Goal: Task Accomplishment & Management: Complete application form

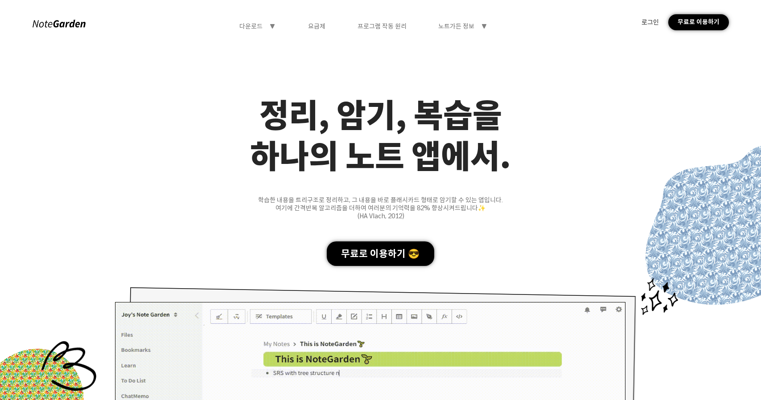
click at [655, 23] on div "로그인" at bounding box center [649, 22] width 17 height 8
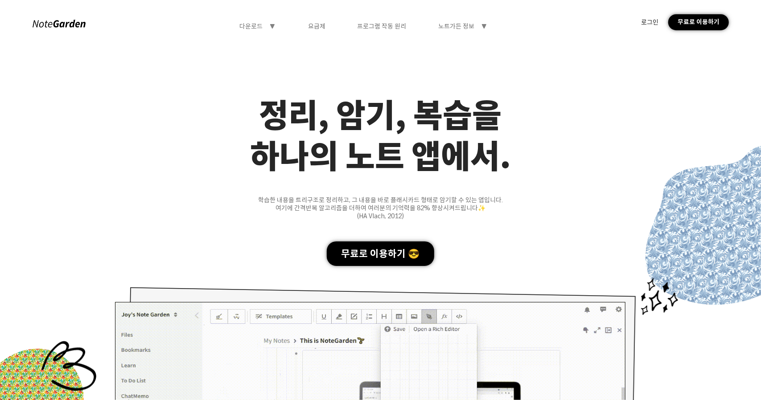
click at [645, 16] on div "로그인 무료로 이용하기" at bounding box center [685, 22] width 88 height 16
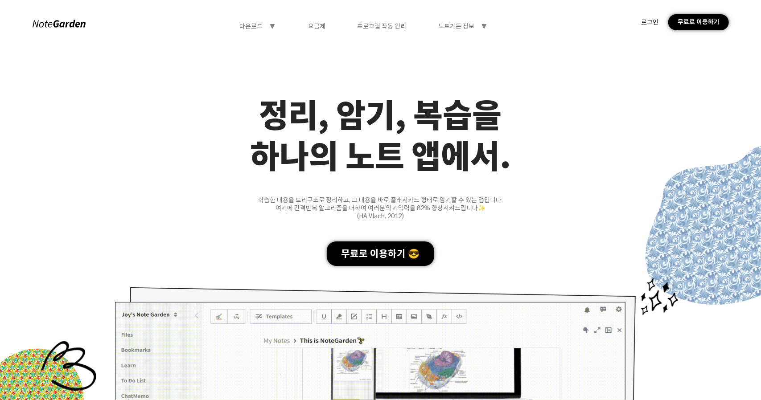
click at [646, 20] on div "로그인" at bounding box center [649, 22] width 17 height 8
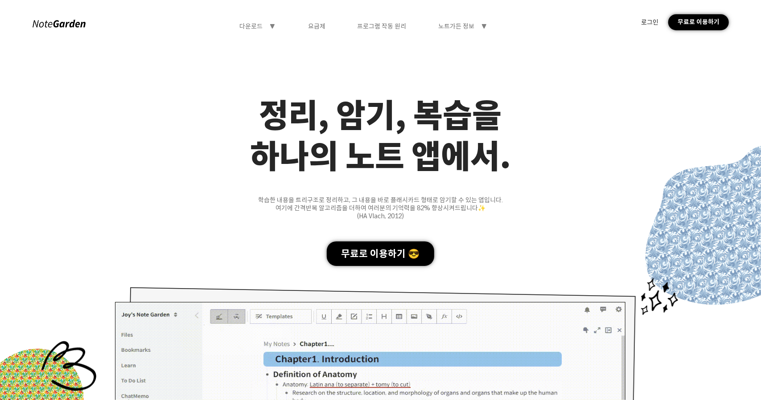
click at [402, 248] on div "무료로 이용하기 😎" at bounding box center [380, 254] width 107 height 25
